Goal: Task Accomplishment & Management: Manage account settings

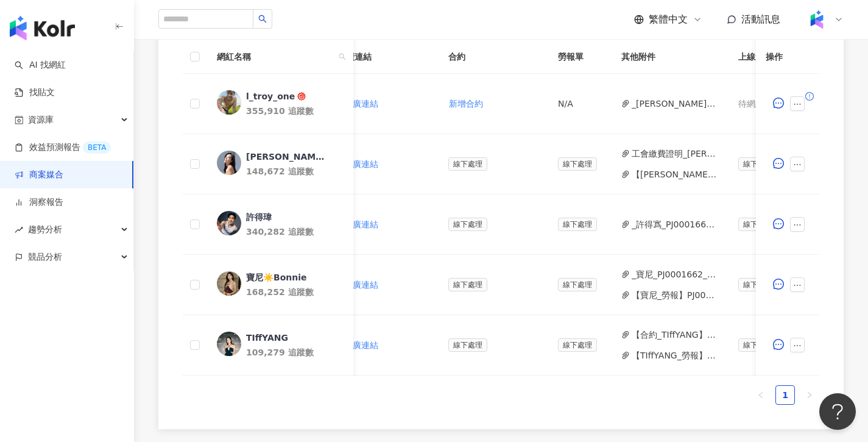
scroll to position [0, 440]
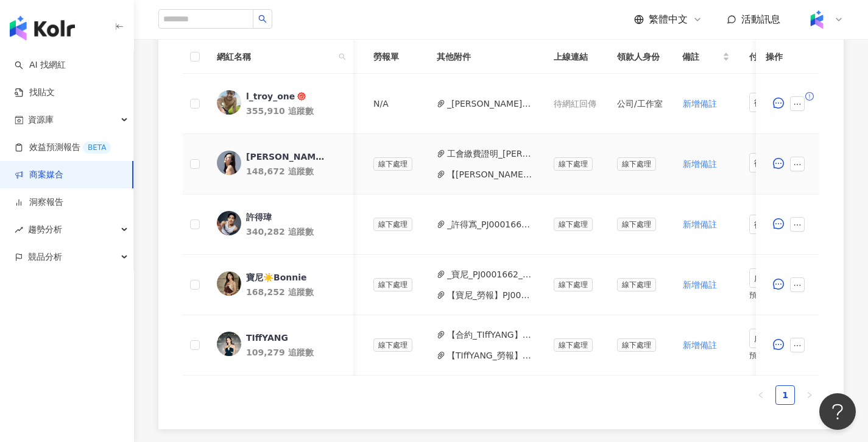
click at [481, 147] on button "工會繳費證明_蔡楚珺.jpg" at bounding box center [490, 153] width 87 height 13
click at [502, 175] on button "【蔡楚珺Jennifer_勞報】PJ0001662 李奧貝納_Sony耳機_健身型KOL_IG合作_202508 (1).pdf" at bounding box center [490, 174] width 87 height 13
click at [799, 163] on icon "ellipsis" at bounding box center [797, 164] width 9 height 9
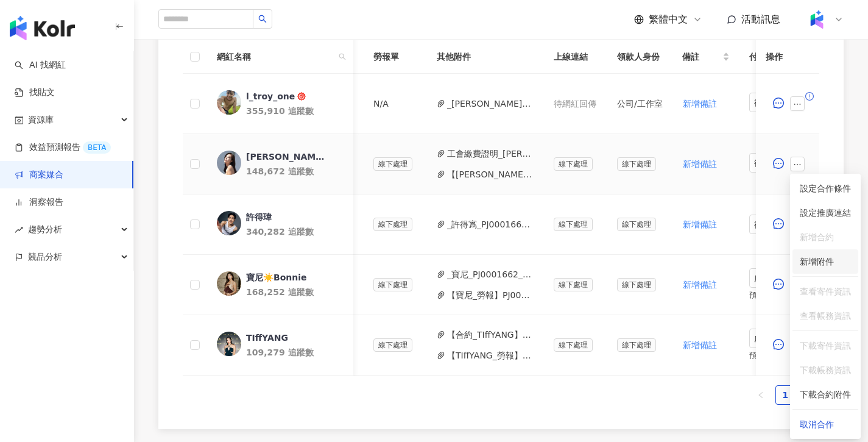
click at [821, 265] on span "新增附件" at bounding box center [817, 261] width 34 height 10
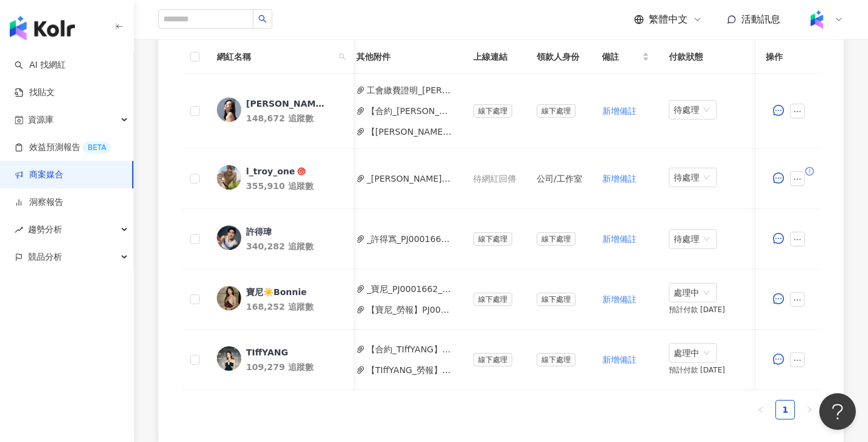
scroll to position [0, 543]
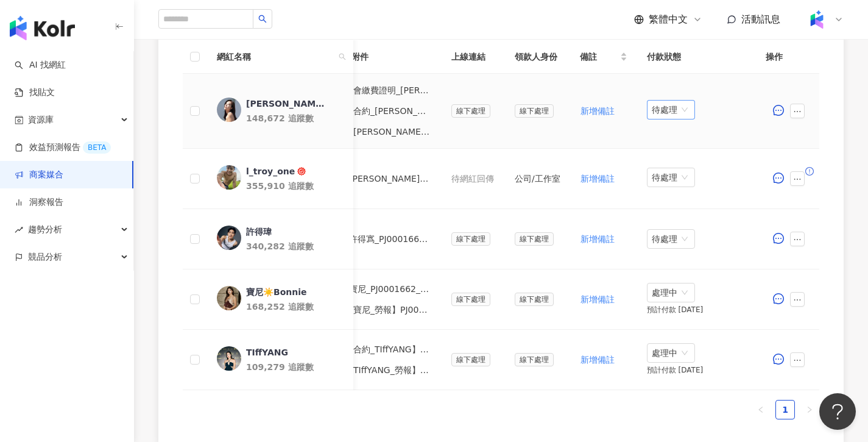
click at [657, 111] on span "待處理" at bounding box center [671, 110] width 38 height 18
click at [671, 154] on div "處理中" at bounding box center [671, 155] width 34 height 13
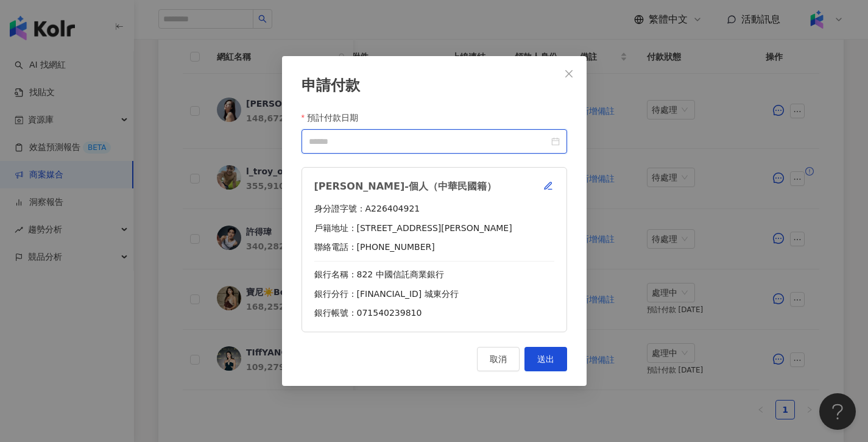
click at [504, 142] on input "預計付款日期" at bounding box center [429, 141] width 240 height 13
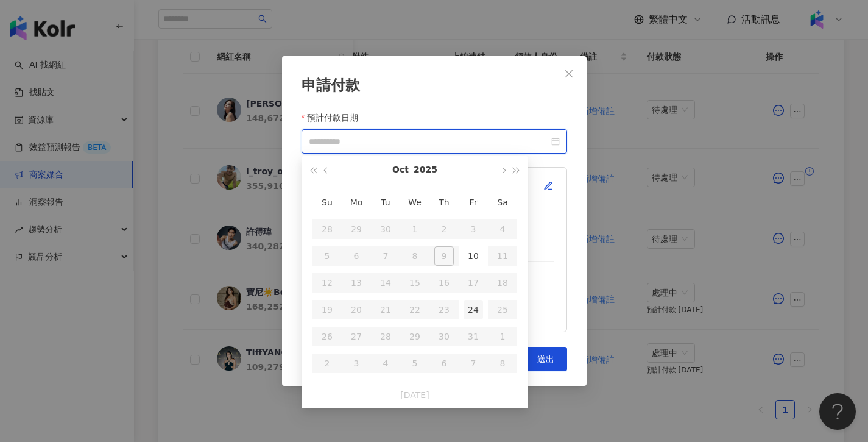
type input "**********"
click at [478, 308] on div "24" at bounding box center [473, 309] width 19 height 19
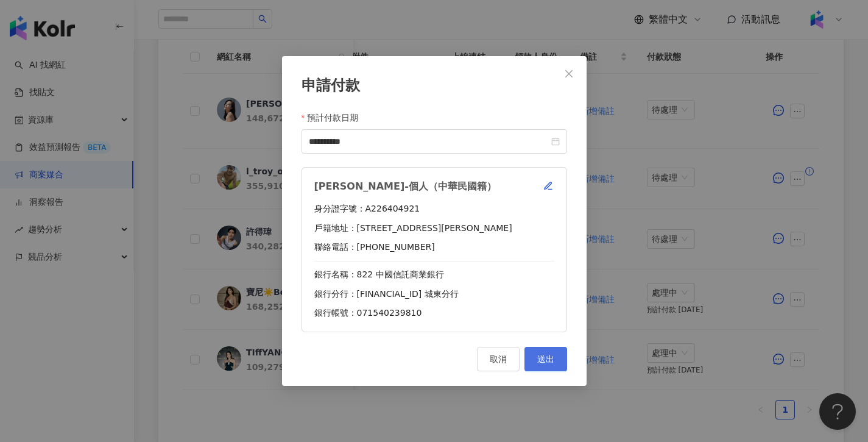
click at [557, 354] on button "送出" at bounding box center [546, 359] width 43 height 24
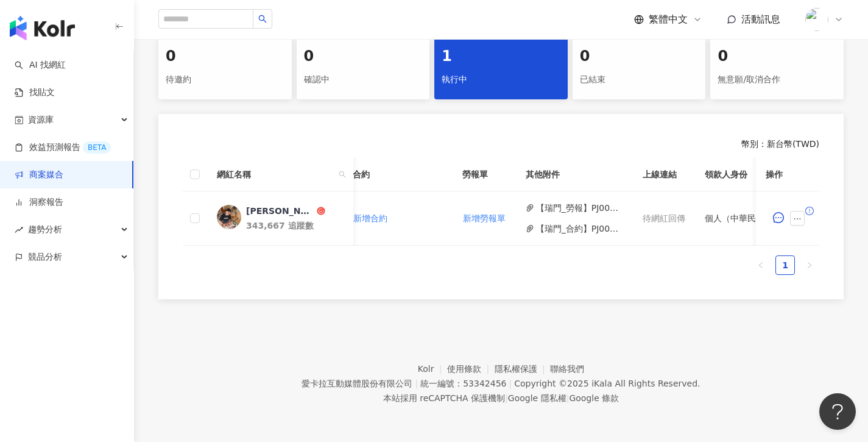
scroll to position [0, 424]
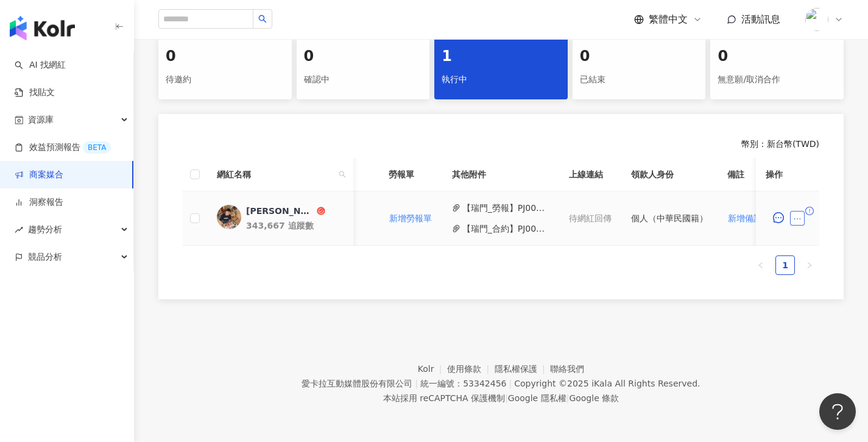
click at [799, 214] on icon "ellipsis" at bounding box center [797, 218] width 9 height 9
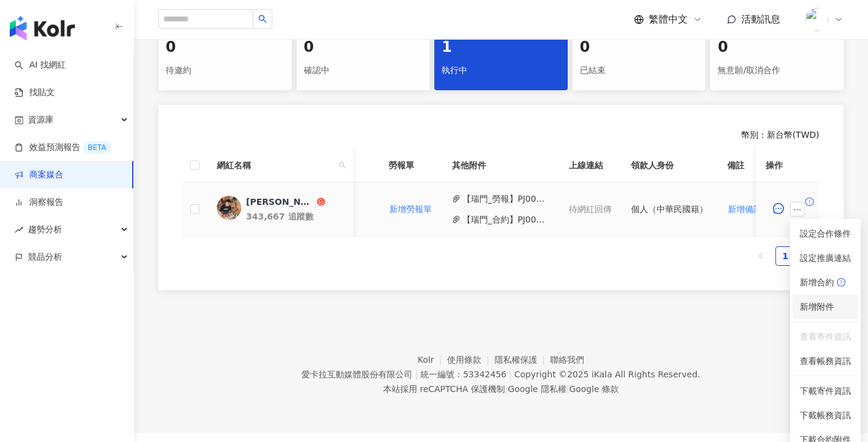
click at [824, 306] on span "新增附件" at bounding box center [817, 307] width 34 height 10
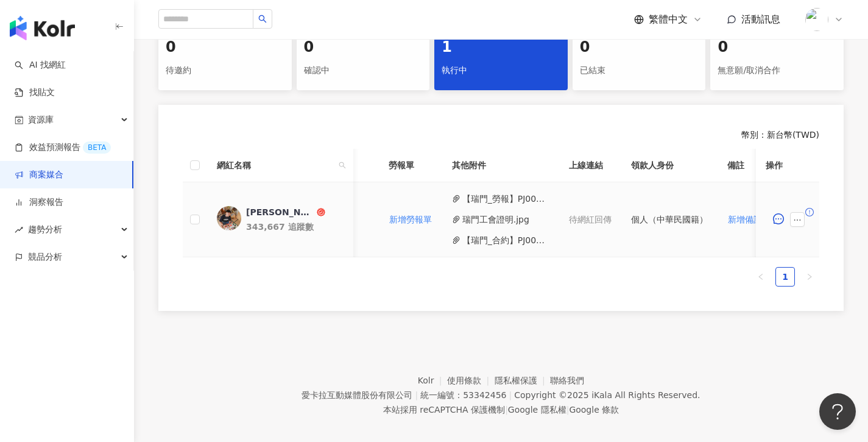
click at [511, 236] on button "【瑞門_合約】PJ0001664 ASUS_Zenfone_2025Q3_KOL廣告主_活動確認單.pdf" at bounding box center [505, 239] width 87 height 13
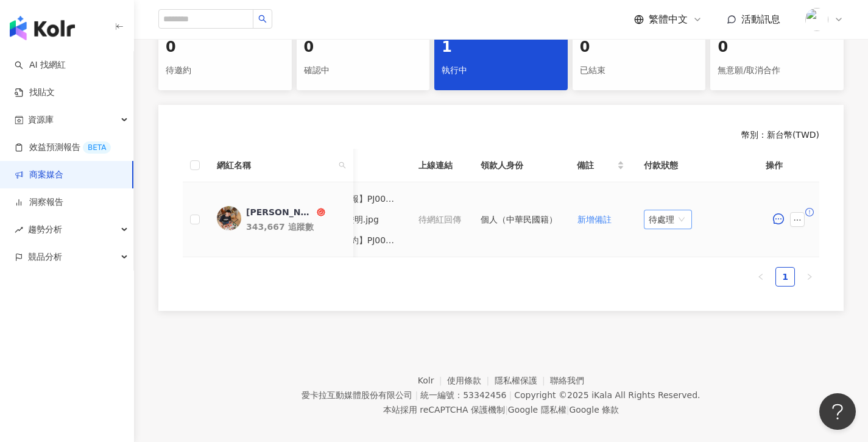
click at [682, 224] on span "待處理" at bounding box center [668, 219] width 38 height 18
click at [673, 266] on div "處理中" at bounding box center [671, 264] width 34 height 13
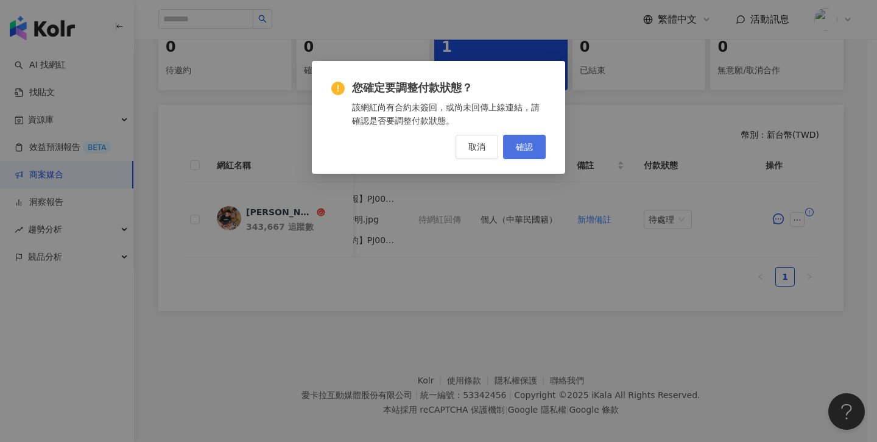
click at [517, 144] on span "確認" at bounding box center [524, 147] width 17 height 10
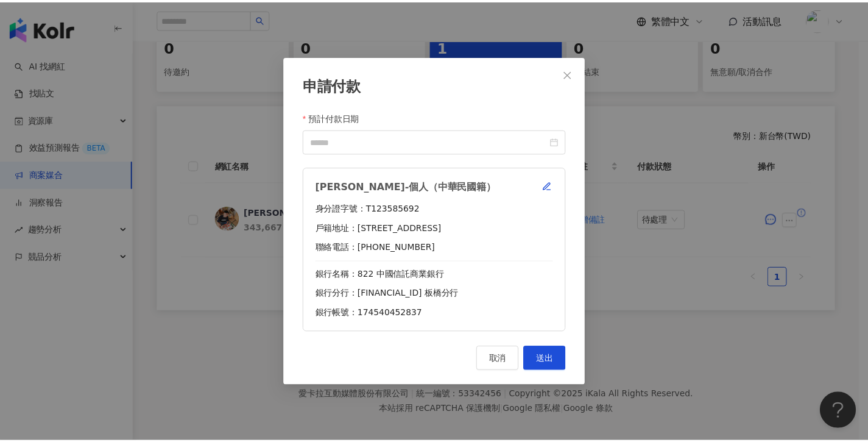
scroll to position [0, 567]
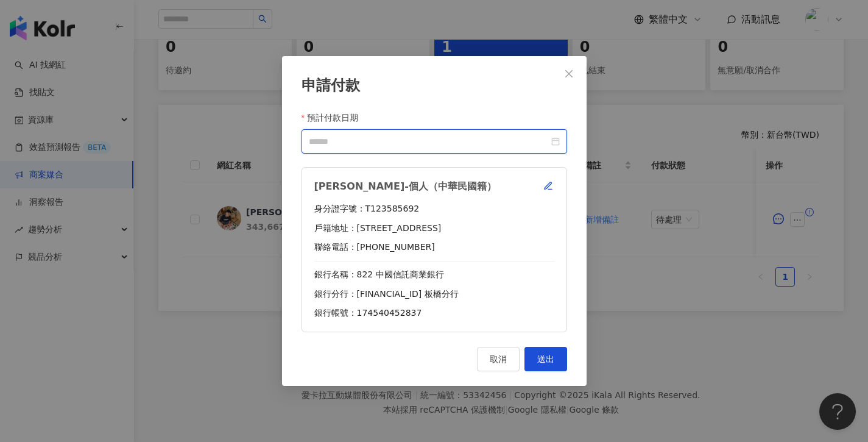
click at [428, 145] on input "預計付款日期" at bounding box center [429, 141] width 240 height 13
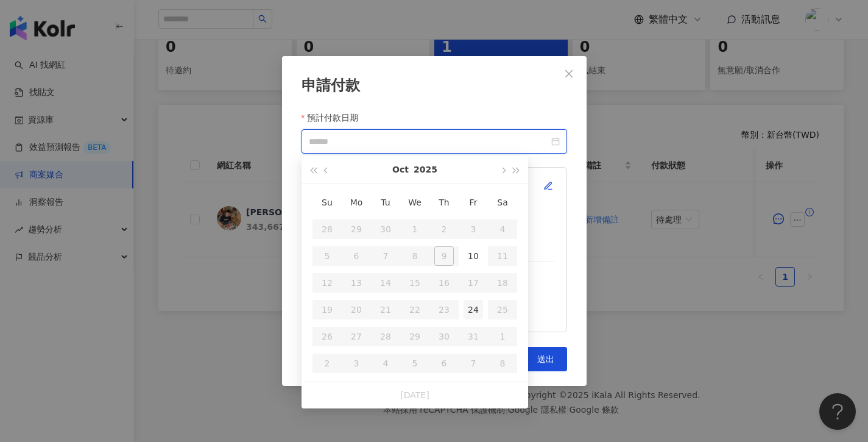
type input "**********"
click at [469, 301] on div "24" at bounding box center [473, 309] width 19 height 19
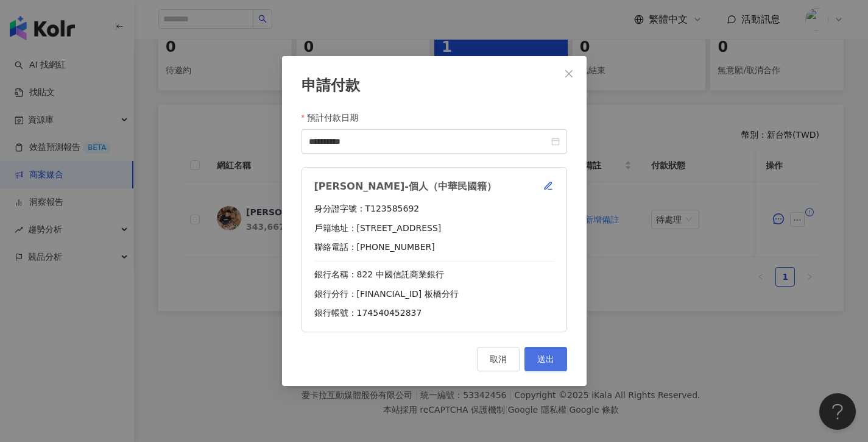
click at [552, 357] on span "送出" at bounding box center [545, 359] width 17 height 10
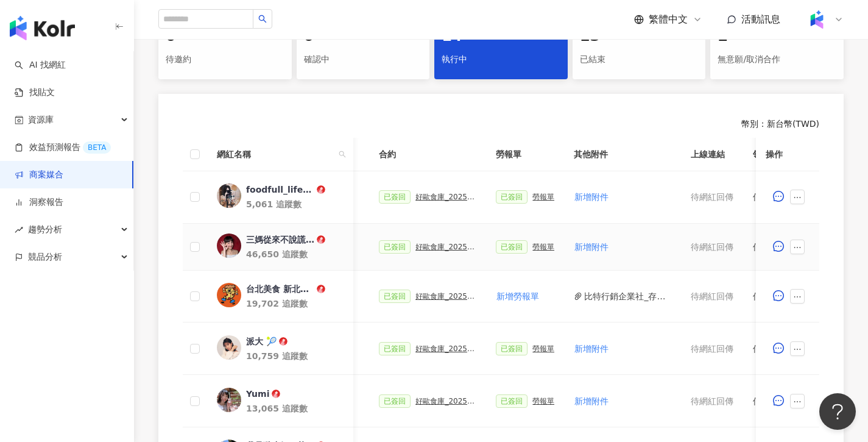
scroll to position [0, 317]
click at [546, 246] on div "勞報單" at bounding box center [547, 246] width 22 height 9
click at [448, 247] on div "好歐食庫_202503_口碑牆專案" at bounding box center [449, 246] width 61 height 9
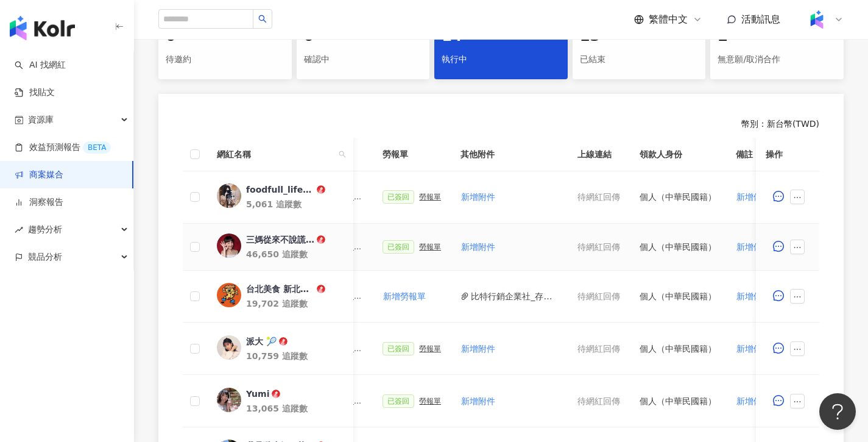
scroll to position [0, 592]
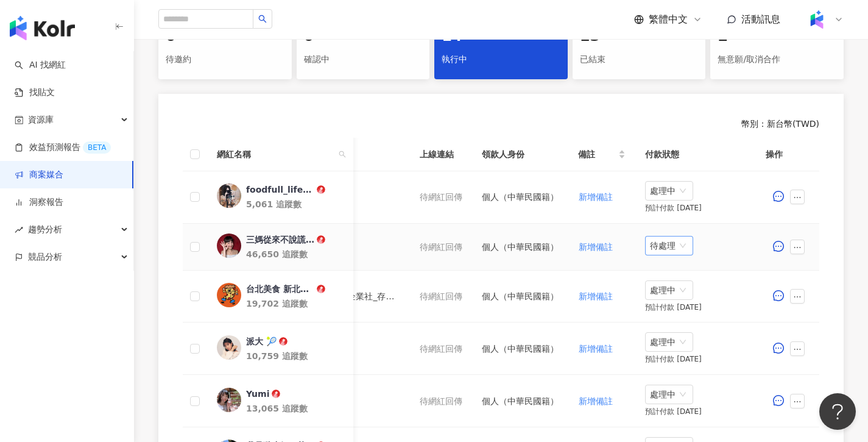
click at [675, 247] on span "待處理" at bounding box center [669, 245] width 38 height 18
click at [680, 288] on div "處理中" at bounding box center [671, 291] width 34 height 13
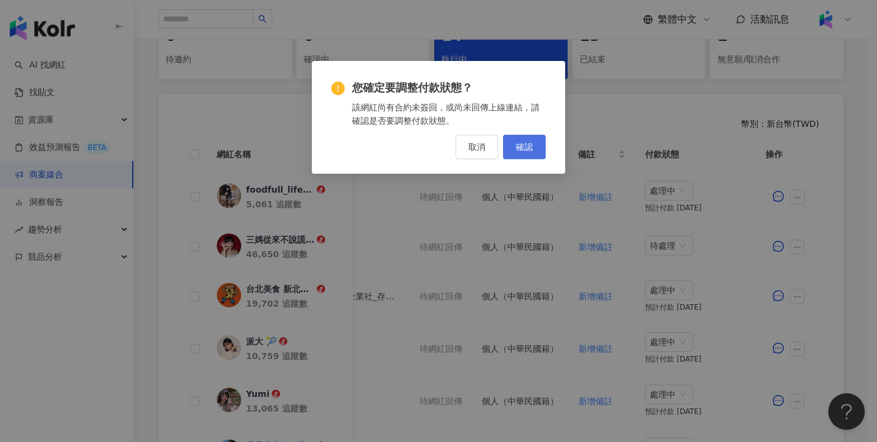
click at [542, 154] on button "確認" at bounding box center [524, 147] width 43 height 24
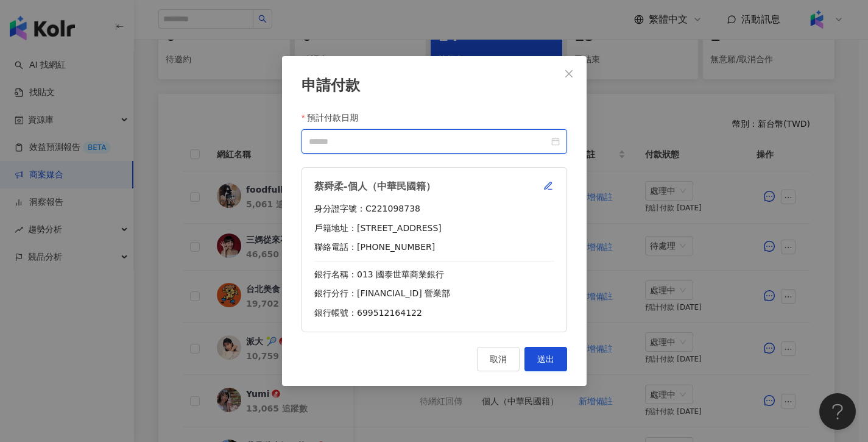
scroll to position [0, 582]
click at [439, 138] on input "預計付款日期" at bounding box center [429, 141] width 240 height 13
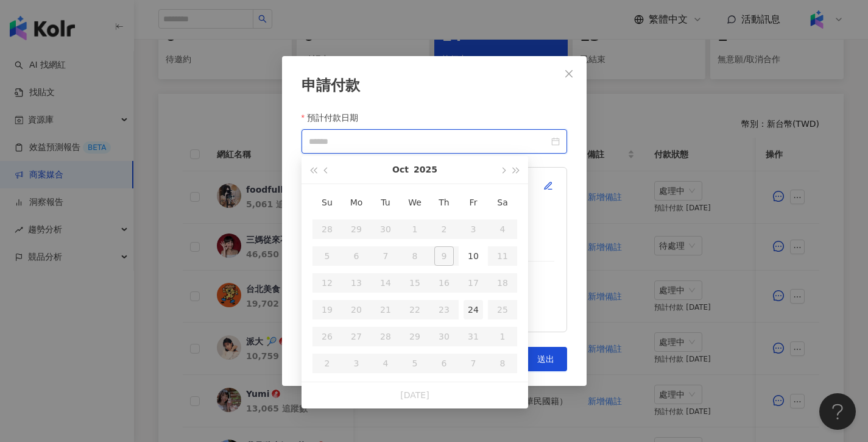
type input "**********"
click at [478, 311] on div "24" at bounding box center [473, 309] width 19 height 19
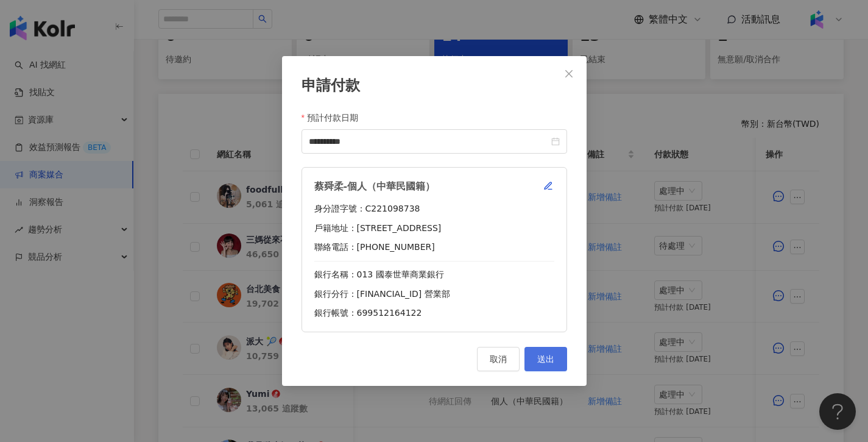
click at [554, 352] on button "送出" at bounding box center [546, 359] width 43 height 24
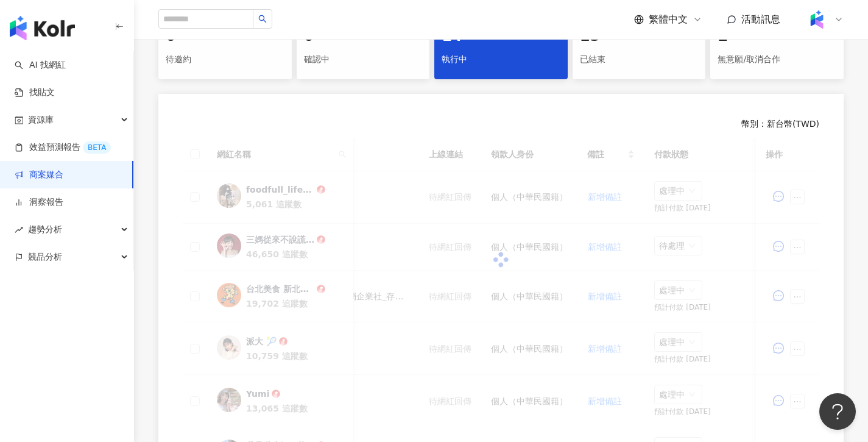
scroll to position [281, 0]
